Goal: Task Accomplishment & Management: Use online tool/utility

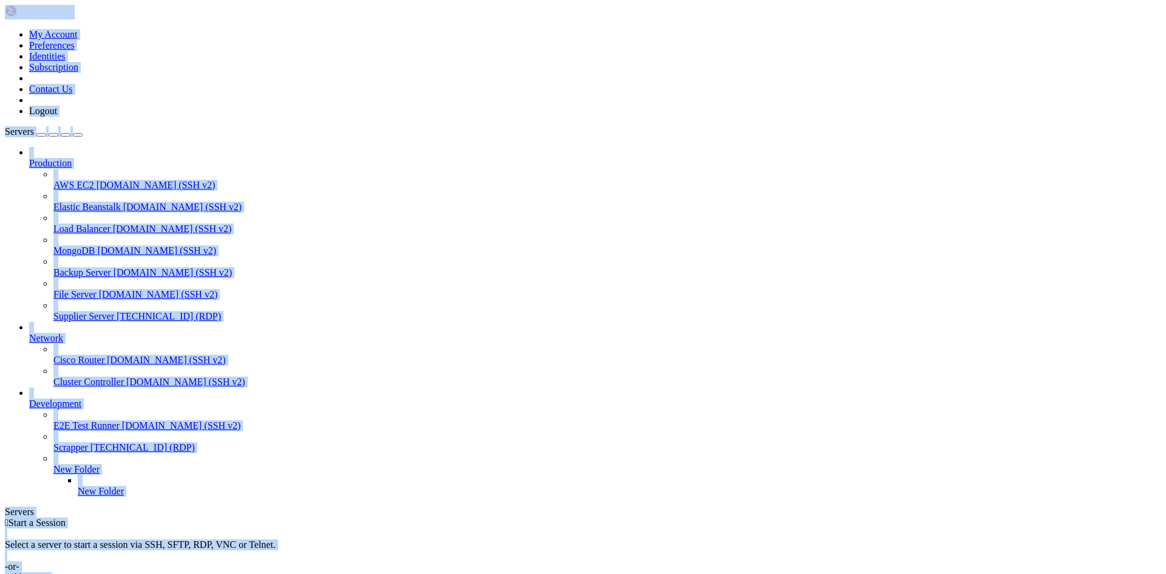
click at [117, 311] on span "[TECHNICAL_ID] (RDP)" at bounding box center [169, 316] width 104 height 10
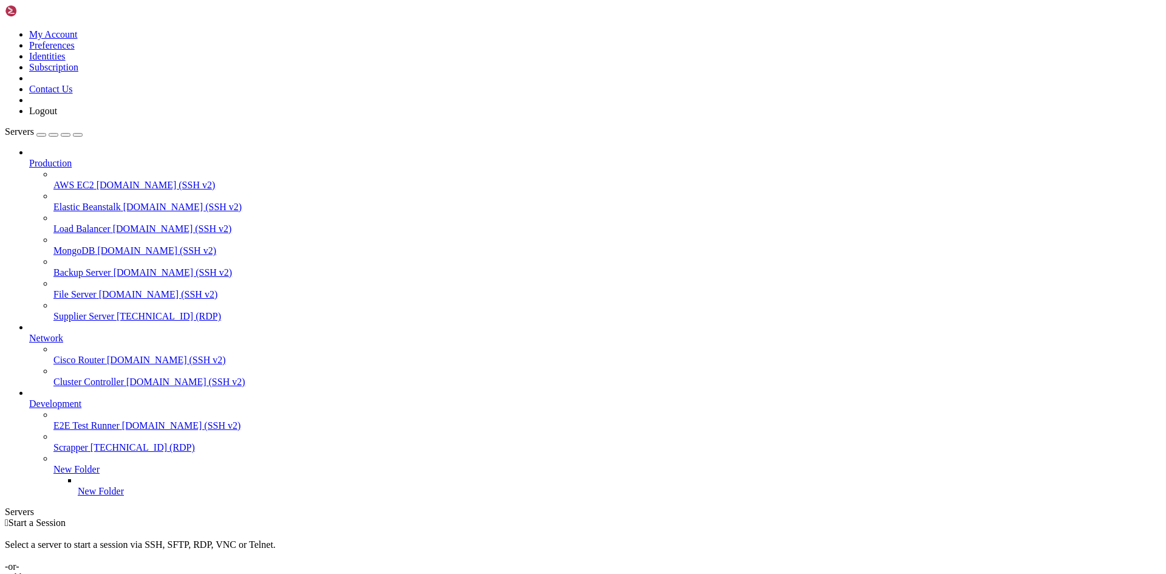
click at [117, 311] on span "[TECHNICAL_ID] (RDP)" at bounding box center [169, 316] width 104 height 10
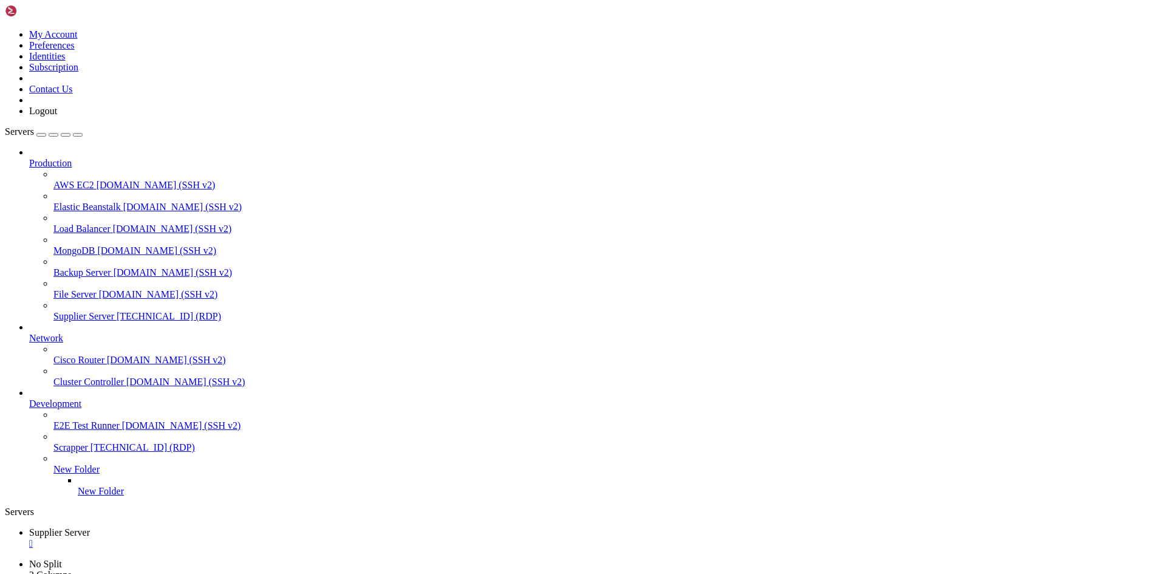
drag, startPoint x: 356, startPoint y: 838, endPoint x: 286, endPoint y: 840, distance: 69.8
click at [117, 311] on span "[TECHNICAL_ID] (RDP)" at bounding box center [169, 316] width 104 height 10
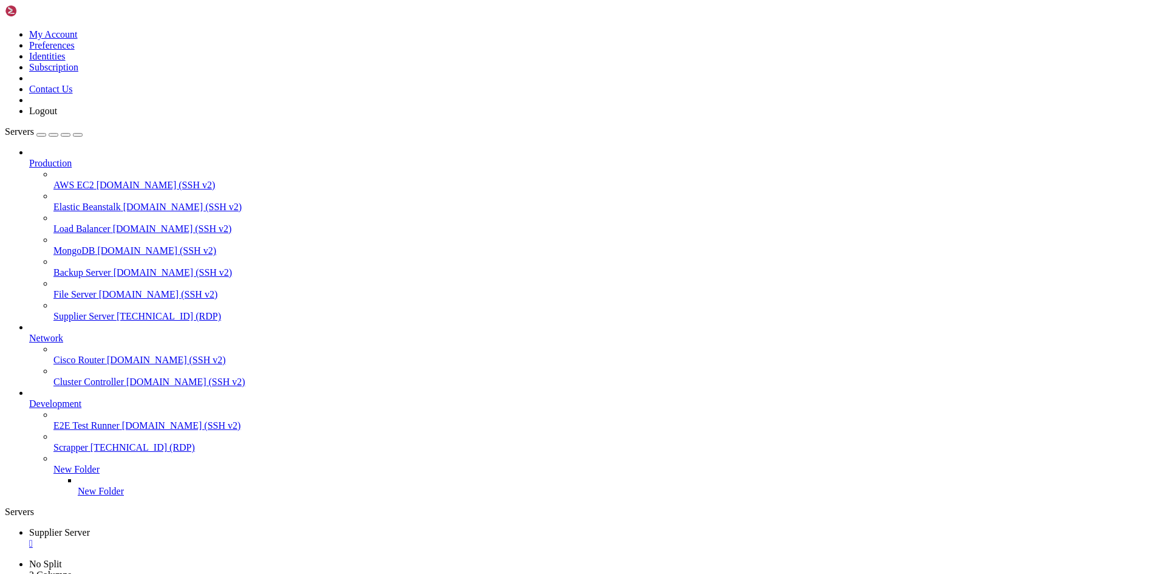
drag, startPoint x: 353, startPoint y: 843, endPoint x: 285, endPoint y: 840, distance: 68.7
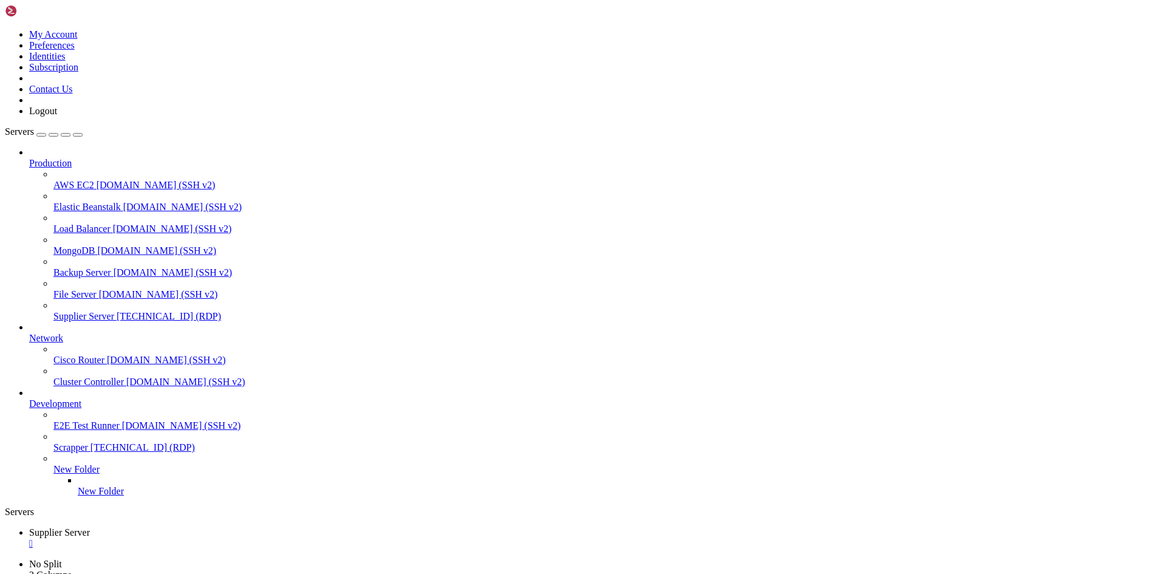
click at [76, 311] on span "Supplier Server" at bounding box center [83, 316] width 61 height 10
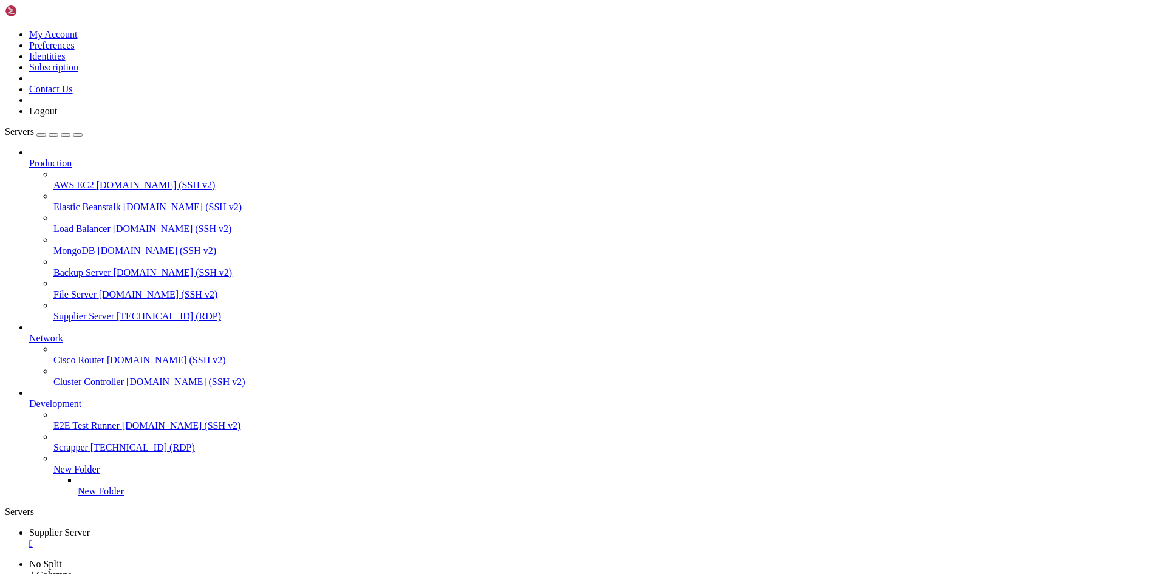
click at [64, 311] on span "Supplier Server" at bounding box center [83, 316] width 61 height 10
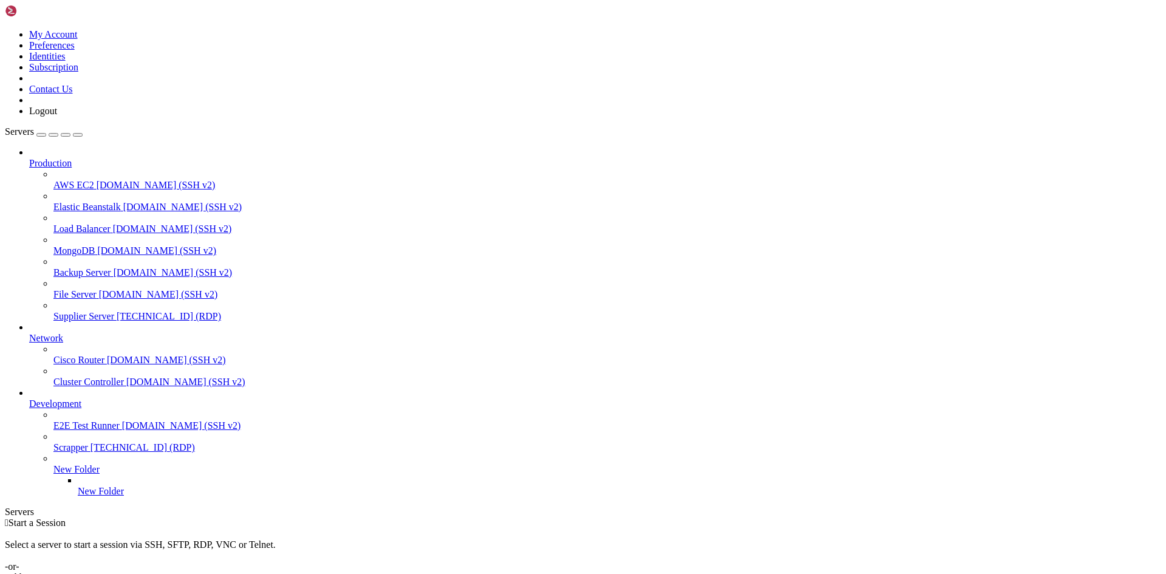
click at [117, 311] on span "[TECHNICAL_ID] (RDP)" at bounding box center [169, 316] width 104 height 10
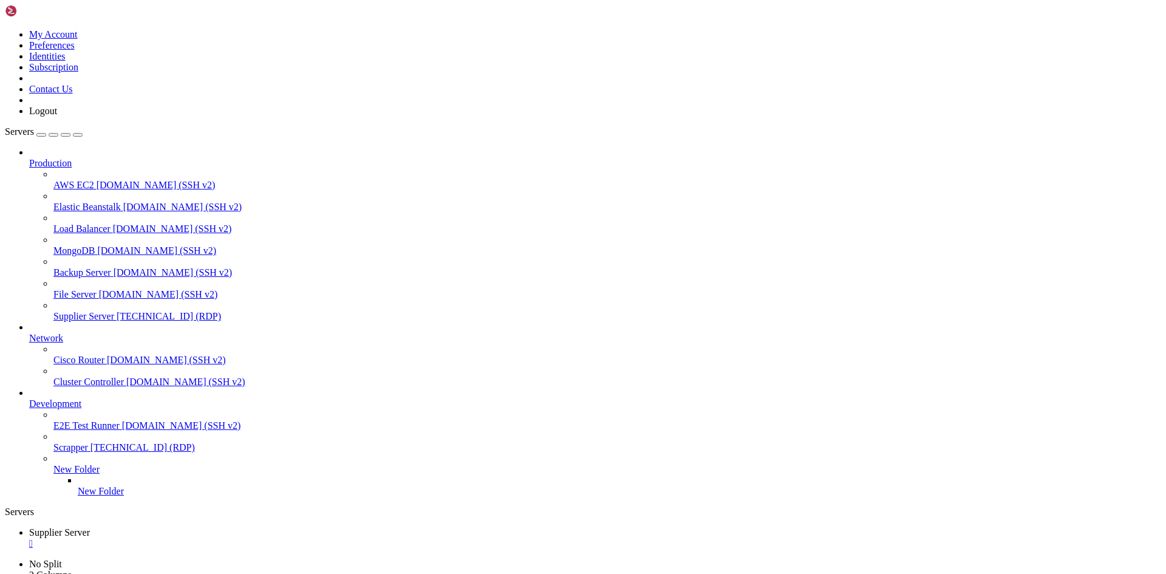
drag, startPoint x: 353, startPoint y: 840, endPoint x: 285, endPoint y: 840, distance: 67.4
